Goal: Task Accomplishment & Management: Manage account settings

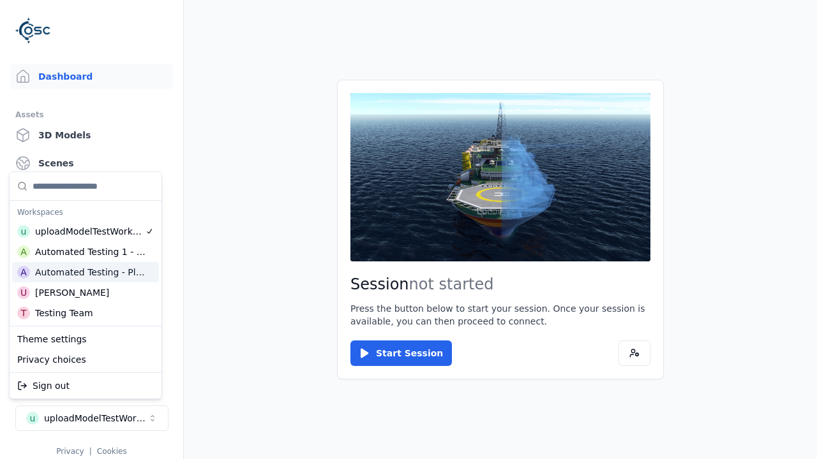
click at [86, 272] on div "Automated Testing - Playwright" at bounding box center [90, 272] width 110 height 13
click at [408, 230] on html "Support Dashboard Assets 3D Models Scenes Datasets Recordings Support Documenta…" at bounding box center [408, 229] width 817 height 459
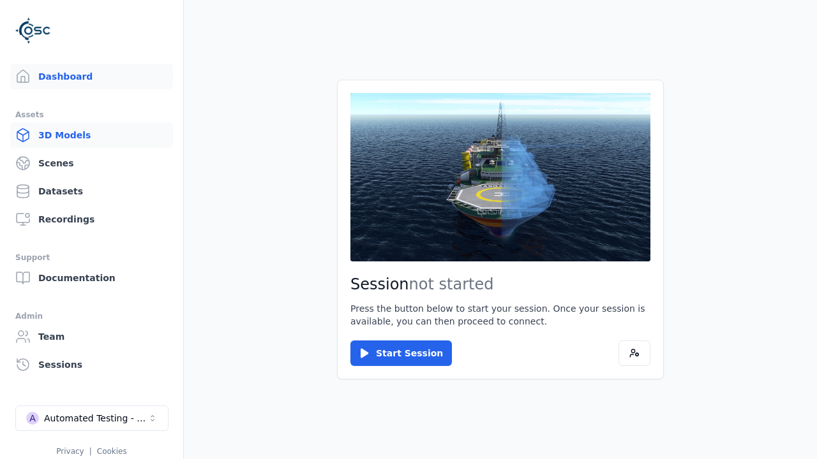
click at [91, 135] on link "3D Models" at bounding box center [91, 136] width 163 height 26
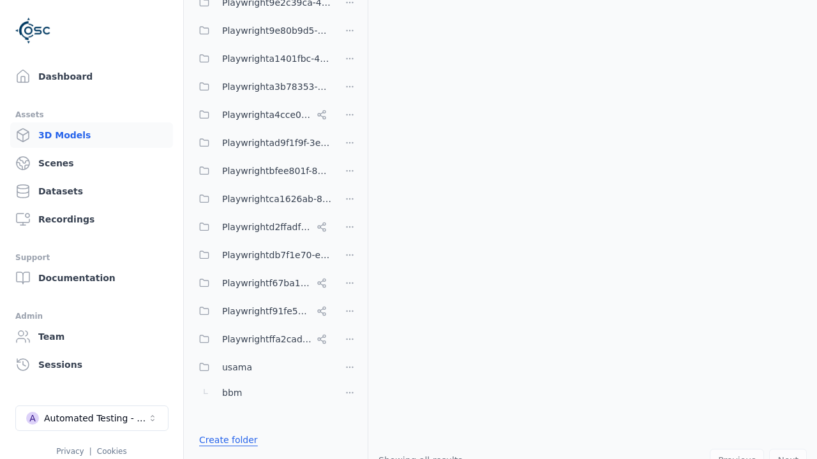
click at [225, 440] on link "Create folder" at bounding box center [228, 440] width 59 height 13
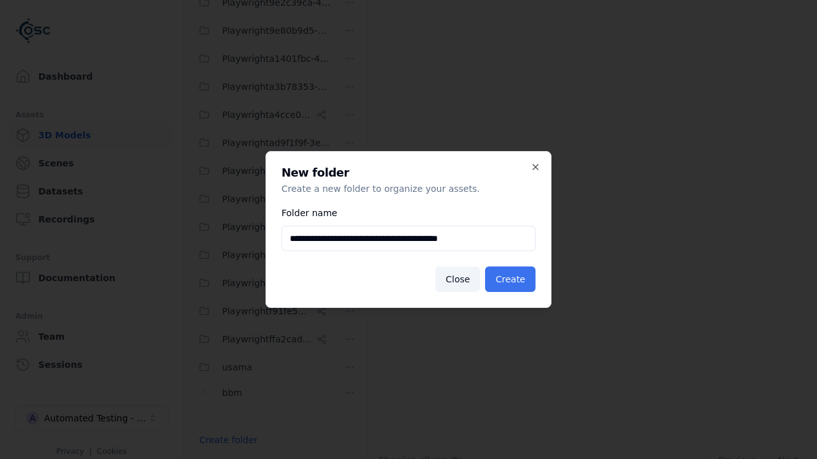
type input "**********"
click at [512, 280] on button "Create" at bounding box center [510, 280] width 50 height 26
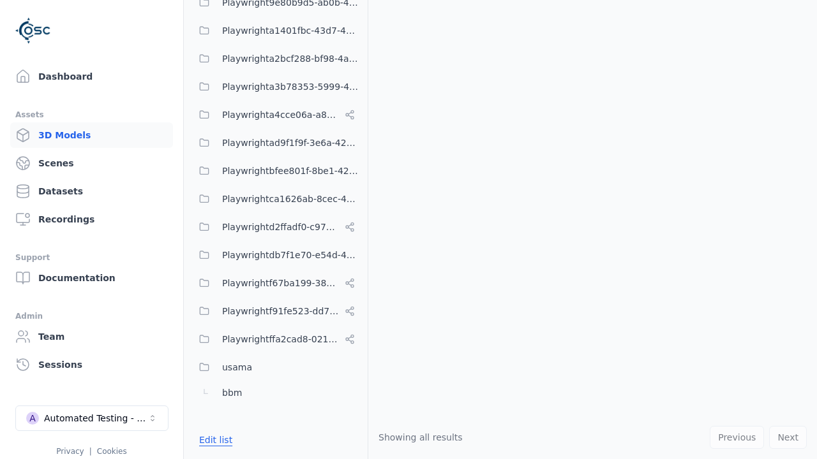
click at [213, 440] on button "Edit list" at bounding box center [215, 440] width 48 height 23
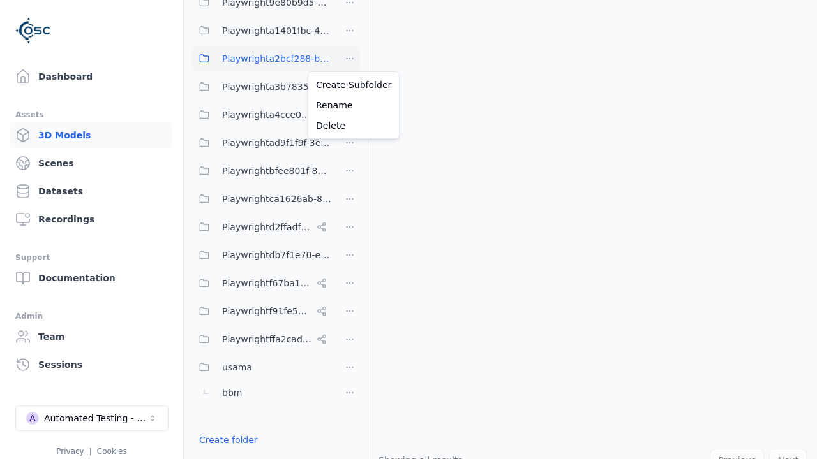
click at [350, 59] on html "Support Dashboard Assets 3D Models Scenes Datasets Recordings Support Documenta…" at bounding box center [408, 229] width 817 height 459
click at [349, 105] on div "Rename" at bounding box center [354, 105] width 86 height 20
